Goal: Navigation & Orientation: Go to known website

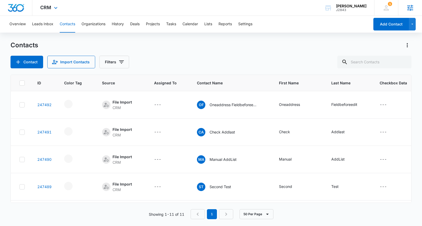
click at [412, 7] on icon at bounding box center [410, 8] width 6 height 6
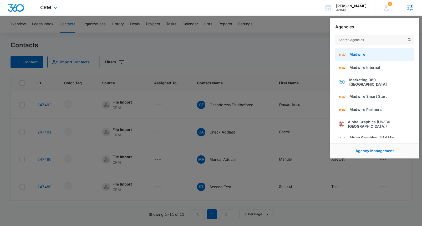
click at [365, 53] on link "Madwire" at bounding box center [374, 54] width 79 height 13
